Goal: Navigation & Orientation: Find specific page/section

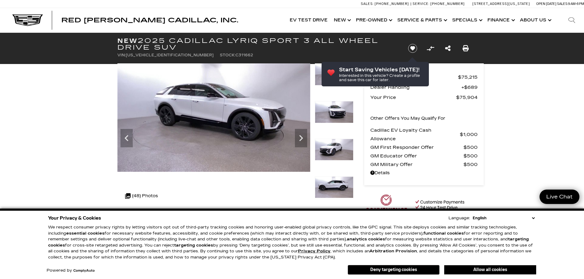
click at [299, 139] on icon "Next" at bounding box center [301, 138] width 12 height 12
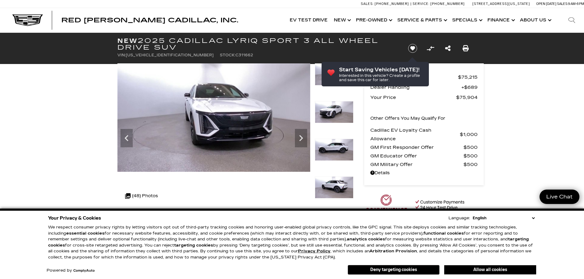
click at [299, 139] on icon "Next" at bounding box center [301, 138] width 12 height 12
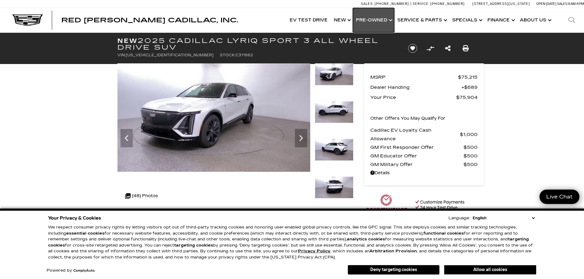
click at [383, 21] on link "Show Pre-Owned" at bounding box center [373, 20] width 41 height 25
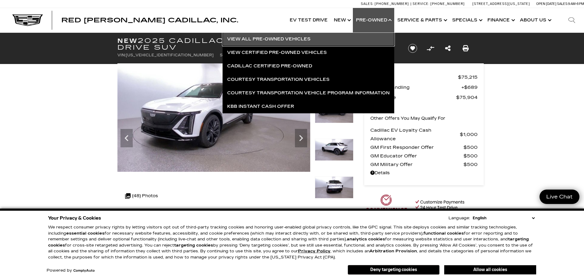
click at [294, 37] on link "View All Pre-Owned Vehicles" at bounding box center [309, 38] width 172 height 13
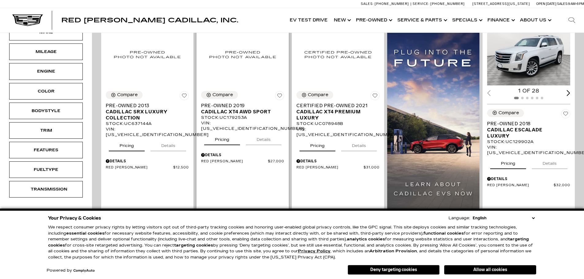
scroll to position [153, 0]
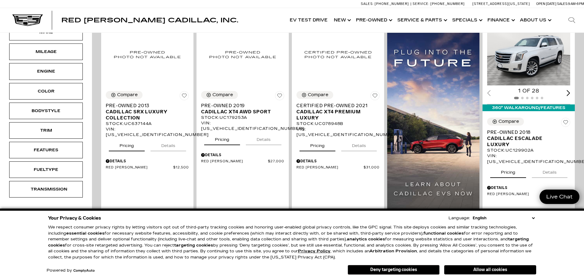
click at [533, 219] on select "English Spanish / Español English / United Kingdom Korean / 한국어 Vietnamese / Ti…" at bounding box center [503, 218] width 65 height 6
click at [406, 268] on button "Deny targeting cookies" at bounding box center [394, 270] width 92 height 10
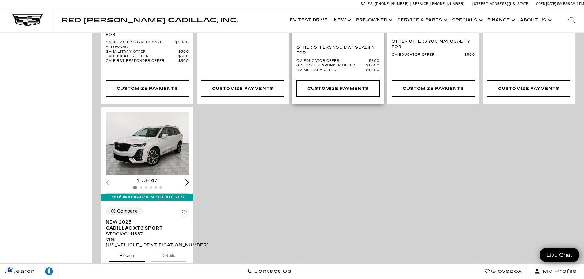
scroll to position [1165, 0]
